Goal: Information Seeking & Learning: Learn about a topic

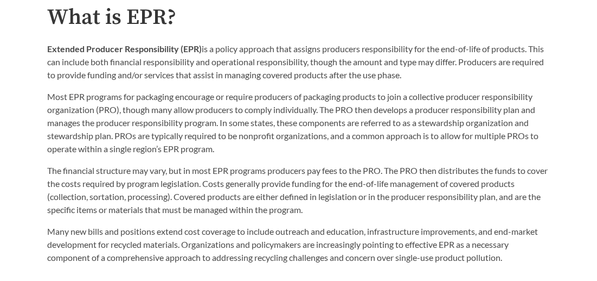
scroll to position [509, 0]
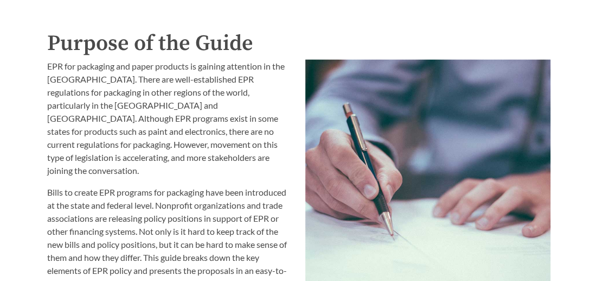
scroll to position [1094, 0]
click at [47, 138] on p "EPR for packaging and paper products is gaining attention in the [GEOGRAPHIC_DA…" at bounding box center [169, 117] width 245 height 117
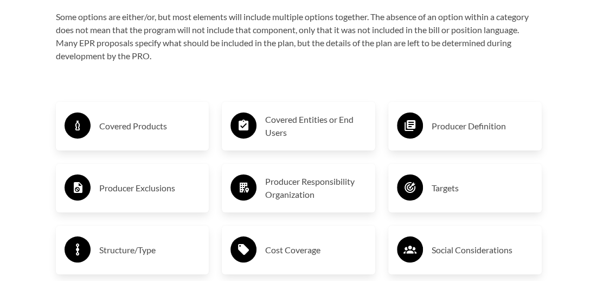
scroll to position [1662, 0]
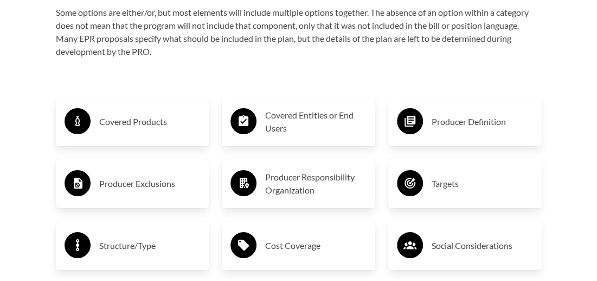
click at [307, 36] on p "Some options are either/or, but most elements will include multiple options tog…" at bounding box center [299, 32] width 486 height 52
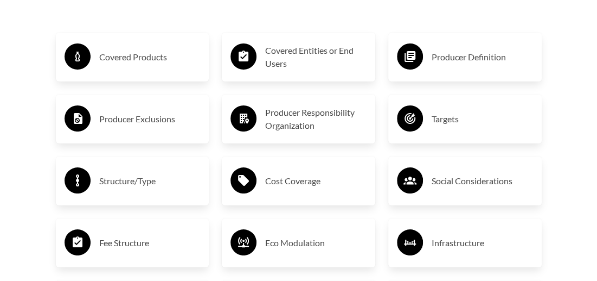
scroll to position [1727, 0]
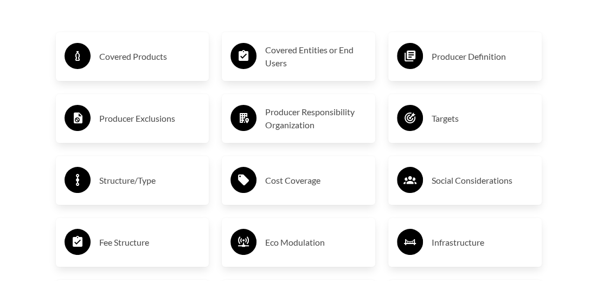
click at [49, 190] on div "Covered Products Producer Exclusions Structure/Type Fee Structure Additional Po…" at bounding box center [132, 241] width 167 height 459
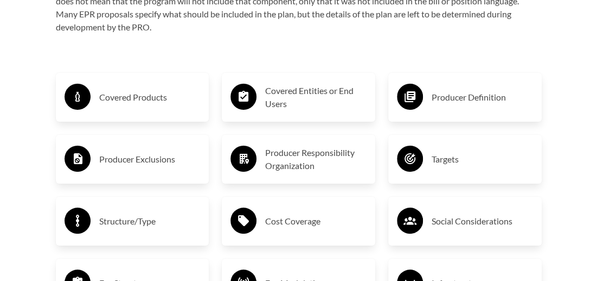
scroll to position [1685, 0]
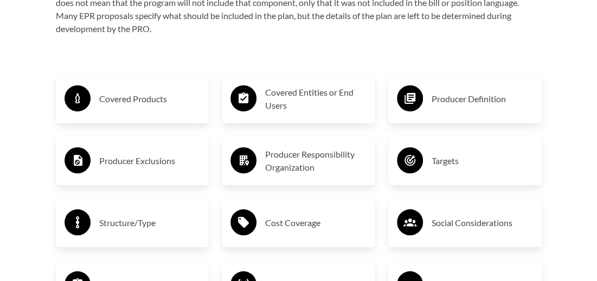
click at [189, 90] on h3 "Covered Products" at bounding box center [149, 98] width 101 height 17
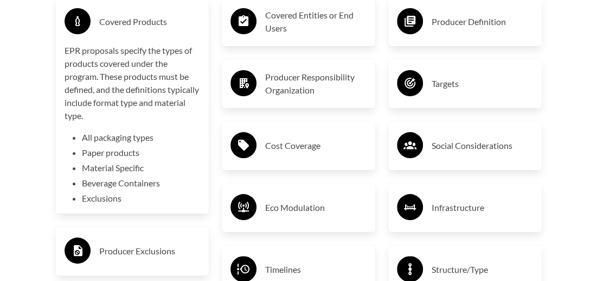
scroll to position [1761, 0]
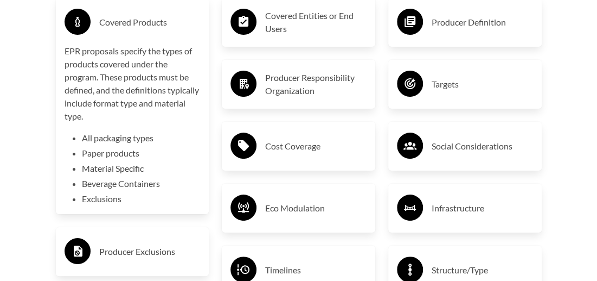
click at [359, 16] on h3 "Covered Entities or End Users" at bounding box center [315, 22] width 101 height 26
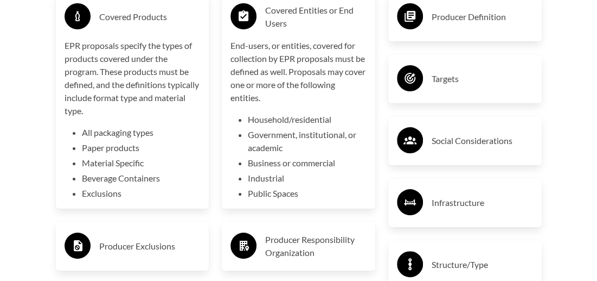
scroll to position [1766, 0]
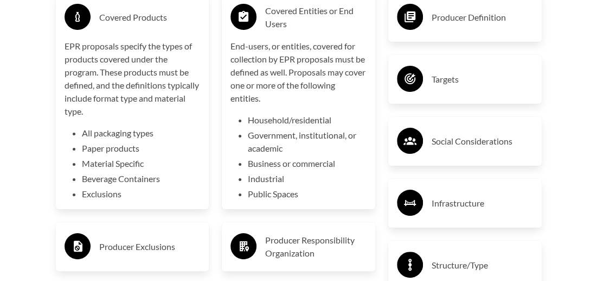
click at [434, 27] on div "Producer Definition" at bounding box center [466, 17] width 154 height 49
click at [466, 14] on h3 "Producer Definition" at bounding box center [482, 17] width 101 height 17
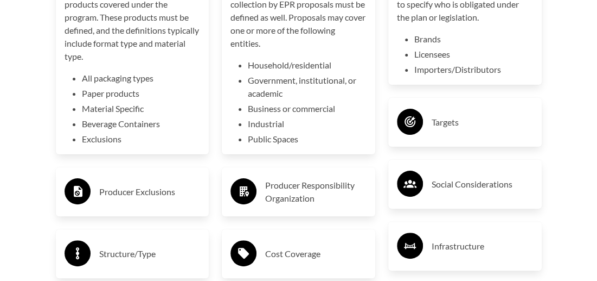
scroll to position [1822, 0]
click at [117, 188] on h3 "Producer Exclusions" at bounding box center [149, 190] width 101 height 17
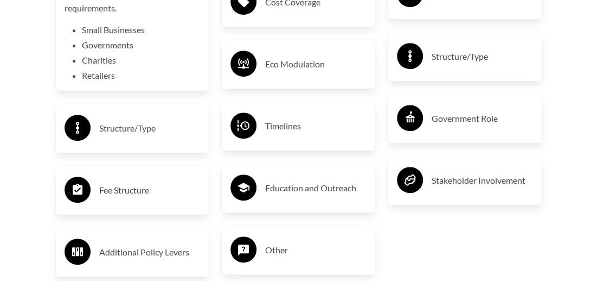
scroll to position [2071, 0]
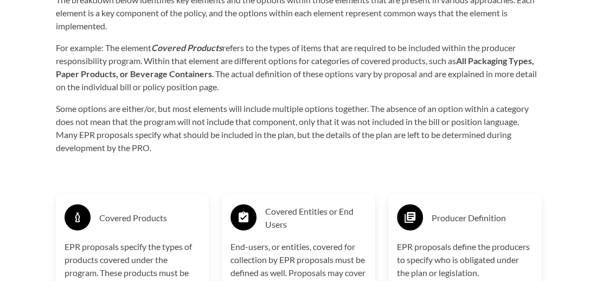
scroll to position [1567, 0]
click at [395, 61] on p "For example: The element Covered Products refers to the types of items that are…" at bounding box center [299, 67] width 486 height 52
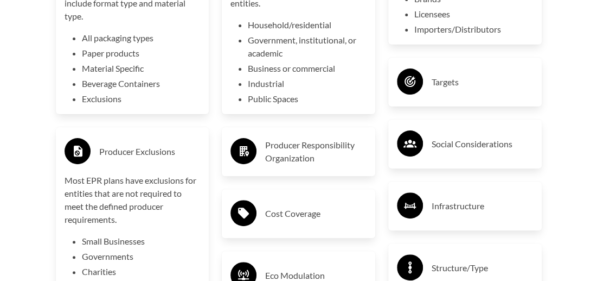
scroll to position [1918, 0]
